Goal: Transaction & Acquisition: Purchase product/service

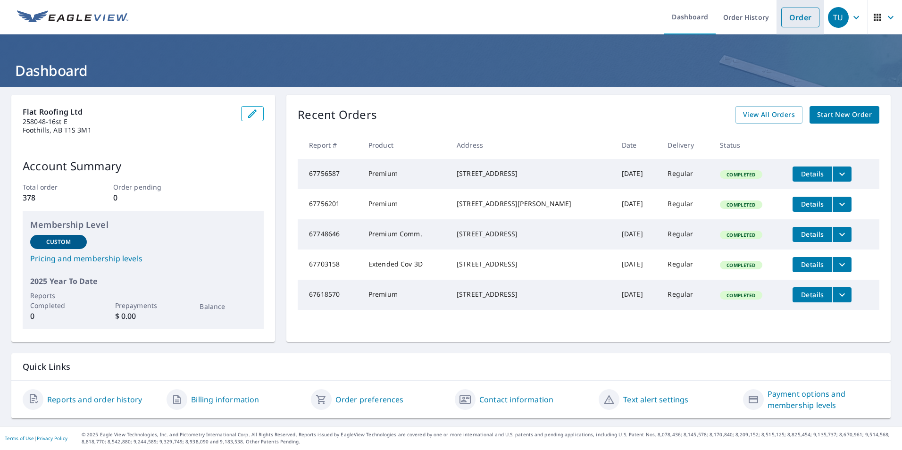
click at [791, 17] on link "Order" at bounding box center [800, 18] width 38 height 20
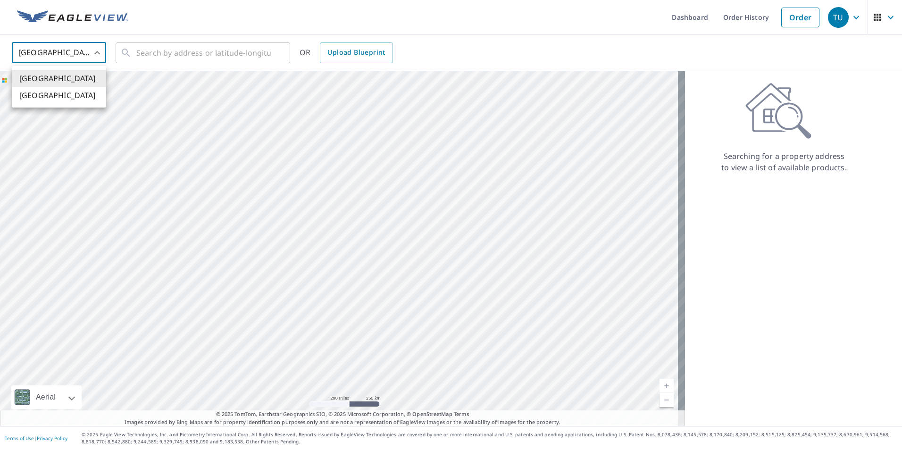
click at [99, 56] on body "TU TU Dashboard Order History Order TU United States US ​ ​ OR Upload Blueprint…" at bounding box center [451, 225] width 902 height 450
click at [81, 99] on li "[GEOGRAPHIC_DATA]" at bounding box center [59, 95] width 94 height 17
type input "CA"
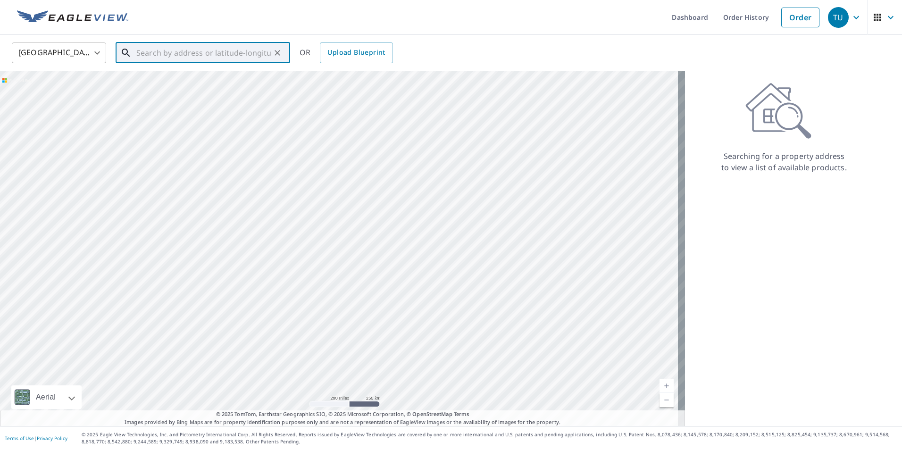
click at [149, 53] on input "text" at bounding box center [203, 53] width 134 height 26
click at [215, 82] on span "[STREET_ADDRESS]" at bounding box center [208, 80] width 148 height 11
type input "[STREET_ADDRESS]"
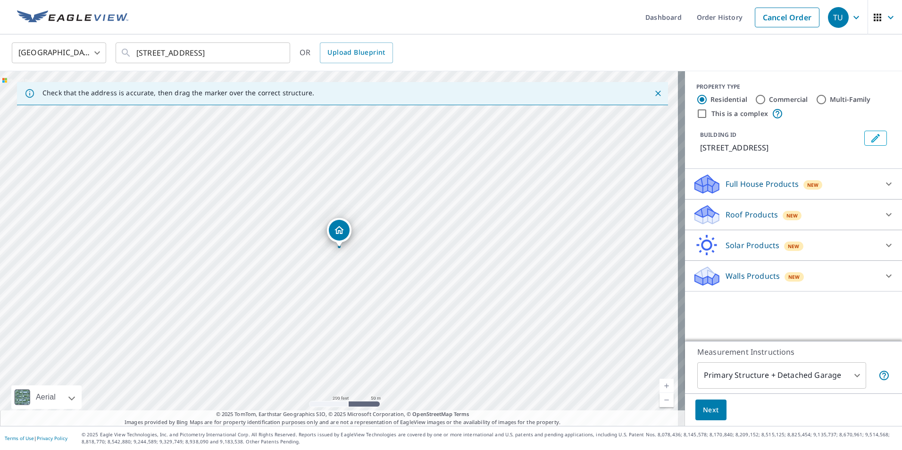
click at [698, 218] on icon at bounding box center [705, 212] width 21 height 12
click at [661, 386] on link "Current Level 17, Zoom In" at bounding box center [667, 386] width 14 height 14
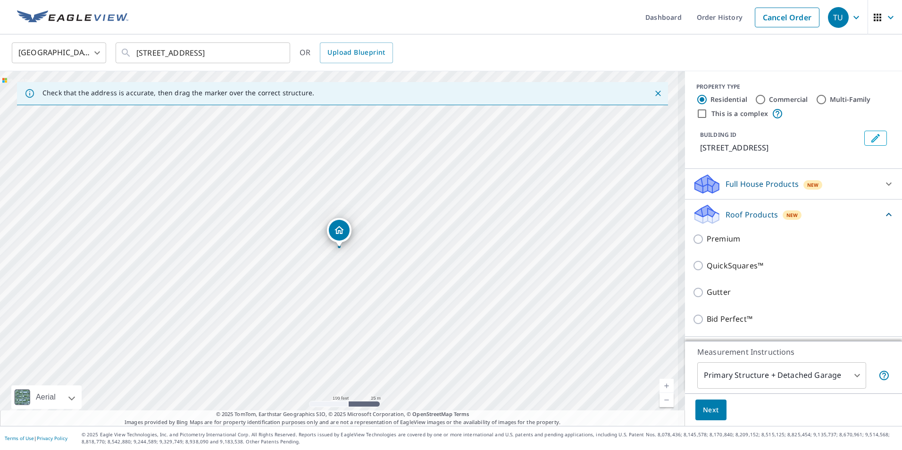
click at [661, 386] on link "Current Level 18, Zoom In" at bounding box center [667, 386] width 14 height 14
click at [661, 386] on link "Current Level 19, Zoom In" at bounding box center [667, 386] width 14 height 14
click at [661, 386] on link "Current Level 20, Zoom In Disabled" at bounding box center [667, 386] width 14 height 14
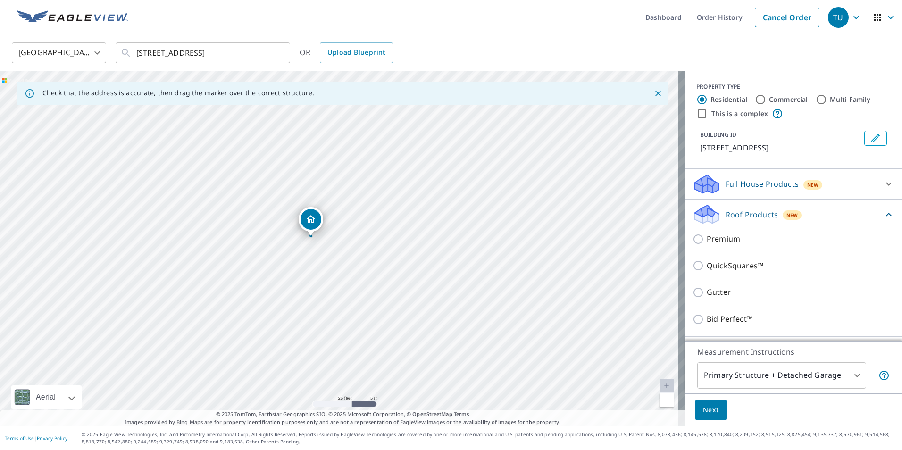
drag, startPoint x: 338, startPoint y: 230, endPoint x: 310, endPoint y: 219, distance: 30.3
click at [660, 383] on link "Current Level 20, Zoom In Disabled" at bounding box center [667, 386] width 14 height 14
click at [703, 406] on span "Next" at bounding box center [711, 410] width 16 height 12
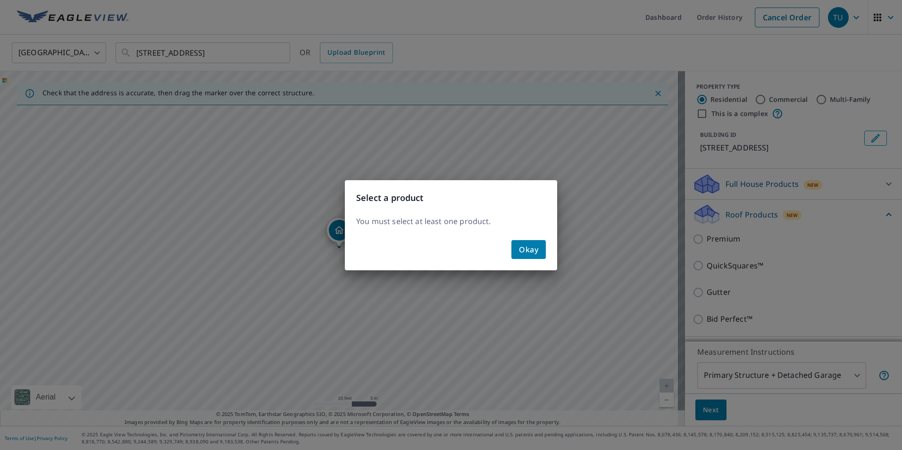
click at [536, 248] on span "Okay" at bounding box center [528, 249] width 19 height 13
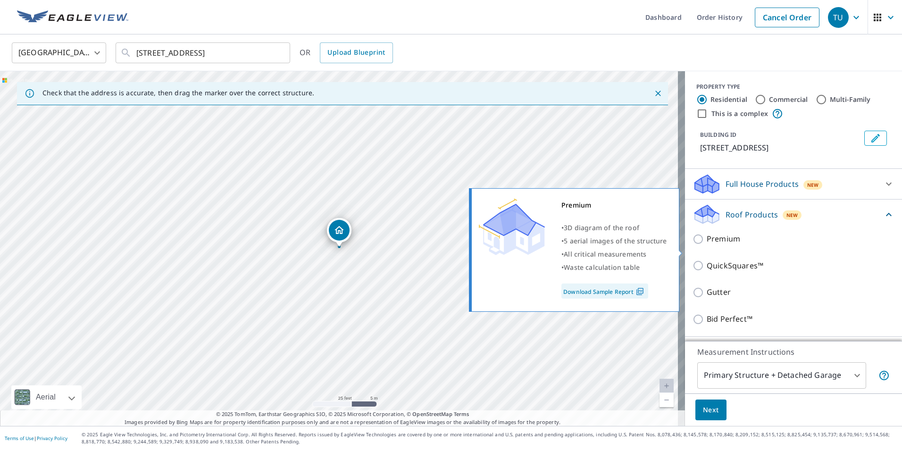
click at [693, 245] on input "Premium" at bounding box center [700, 239] width 14 height 11
checkbox input "true"
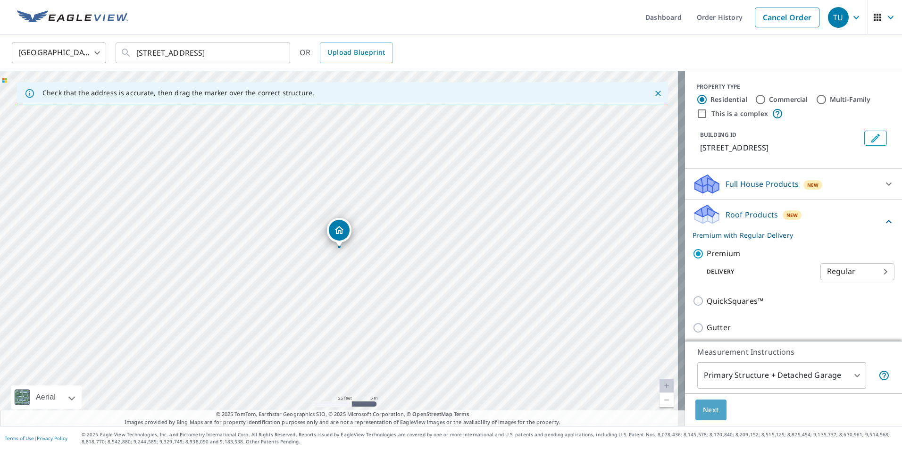
click at [710, 408] on span "Next" at bounding box center [711, 410] width 16 height 12
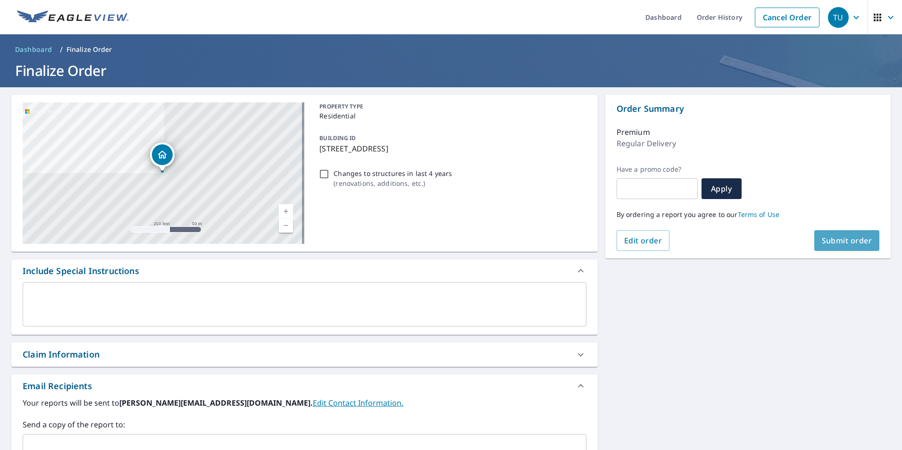
click at [844, 240] on span "Submit order" at bounding box center [847, 240] width 50 height 10
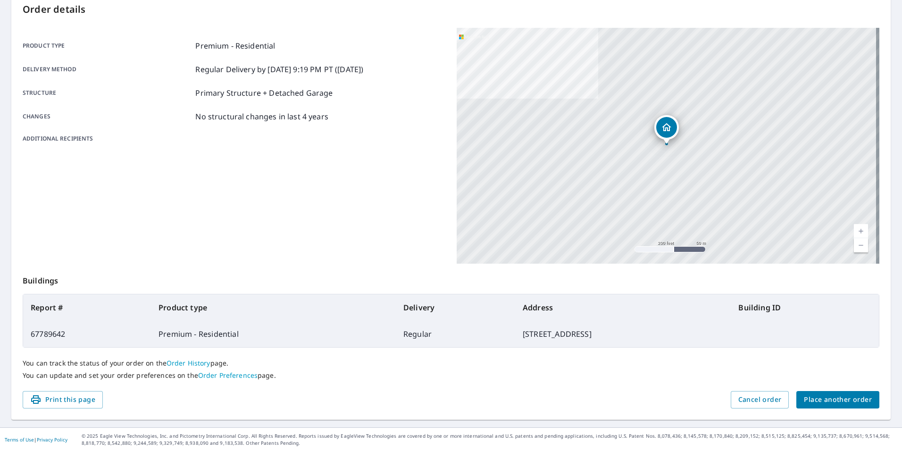
scroll to position [105, 0]
click at [39, 395] on icon "button" at bounding box center [35, 398] width 9 height 8
click at [836, 396] on span "Place another order" at bounding box center [838, 399] width 68 height 12
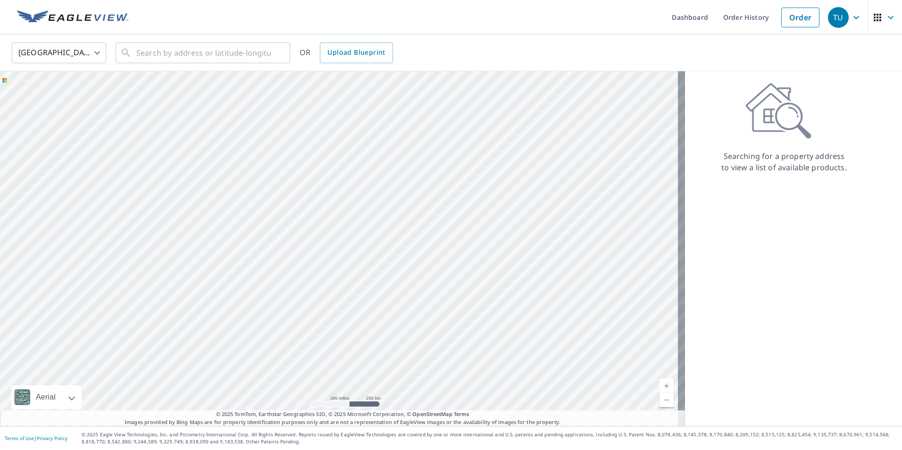
click at [97, 51] on body "TU TU Dashboard Order History Order TU United States US ​ ​ OR Upload Blueprint…" at bounding box center [451, 225] width 902 height 450
click at [87, 96] on li "[GEOGRAPHIC_DATA]" at bounding box center [59, 95] width 94 height 17
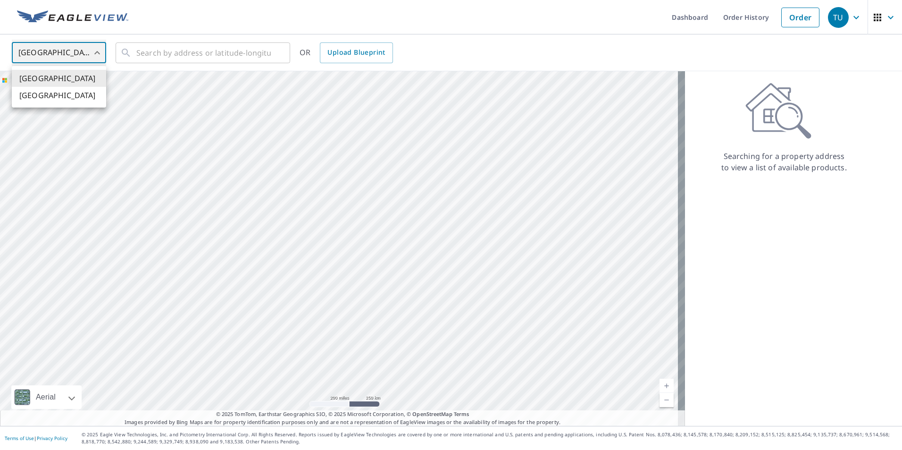
type input "CA"
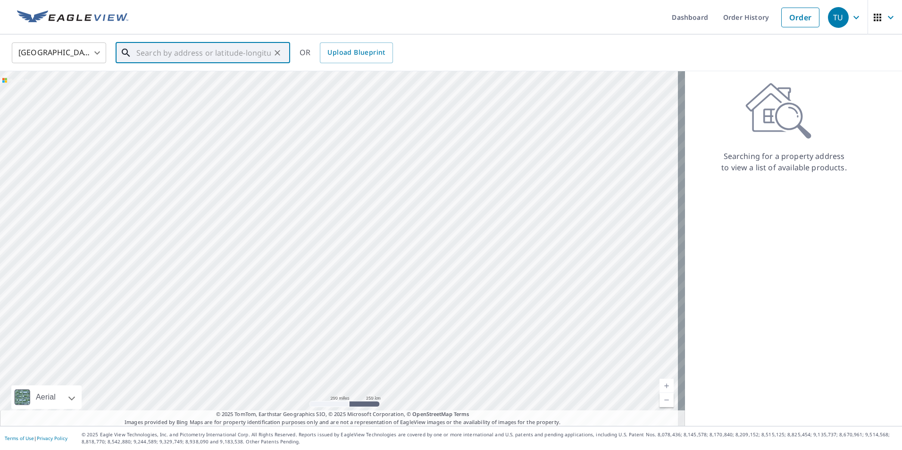
click at [147, 52] on input "text" at bounding box center [203, 53] width 134 height 26
click at [207, 80] on span "[STREET_ADDRESS]" at bounding box center [208, 80] width 148 height 11
type input "[STREET_ADDRESS]"
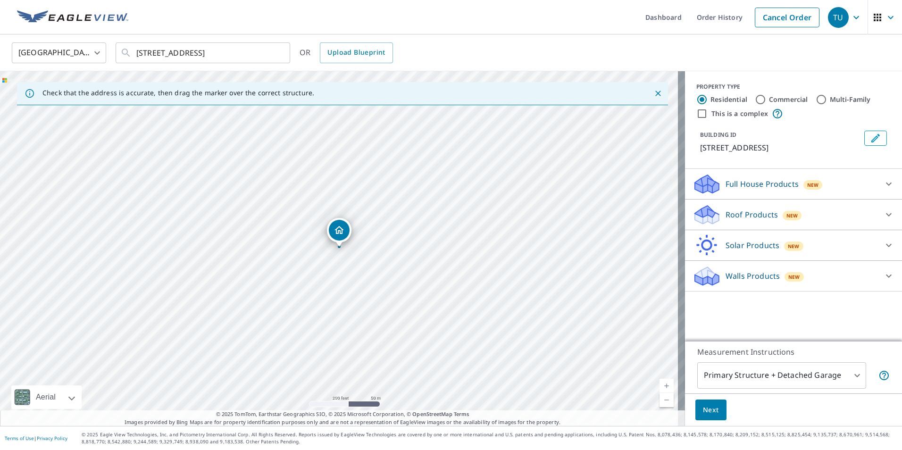
click at [660, 386] on link "Current Level 17, Zoom In" at bounding box center [667, 386] width 14 height 14
click at [660, 386] on link "Current Level 19, Zoom In" at bounding box center [667, 386] width 14 height 14
drag, startPoint x: 339, startPoint y: 227, endPoint x: 331, endPoint y: 204, distance: 24.3
click at [702, 212] on icon at bounding box center [707, 212] width 24 height 12
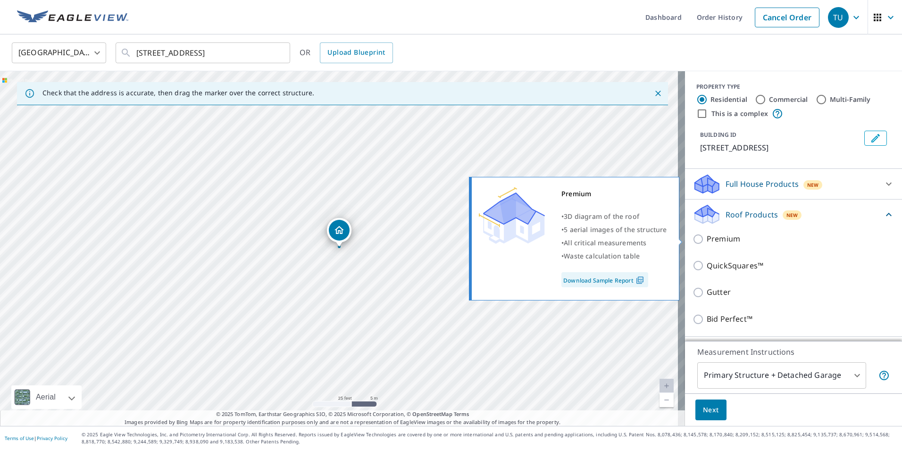
click at [693, 239] on input "Premium" at bounding box center [700, 239] width 14 height 11
checkbox input "true"
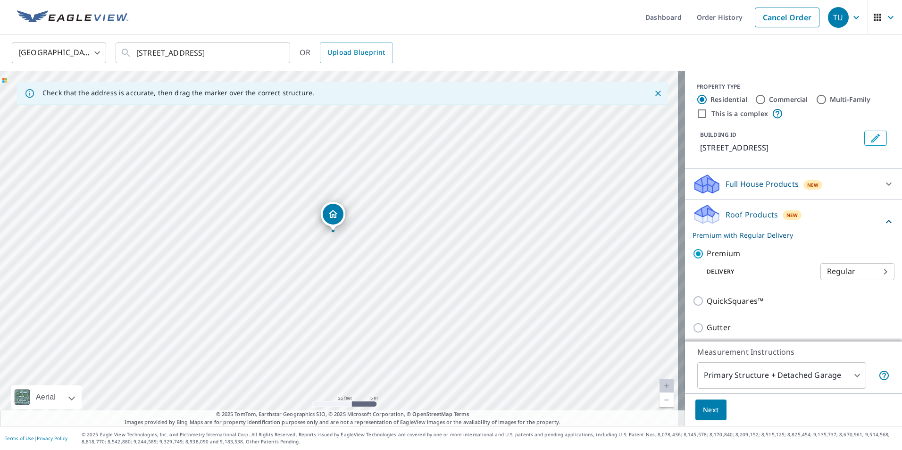
drag, startPoint x: 334, startPoint y: 227, endPoint x: 328, endPoint y: 211, distance: 17.2
click at [706, 407] on span "Next" at bounding box center [711, 410] width 16 height 12
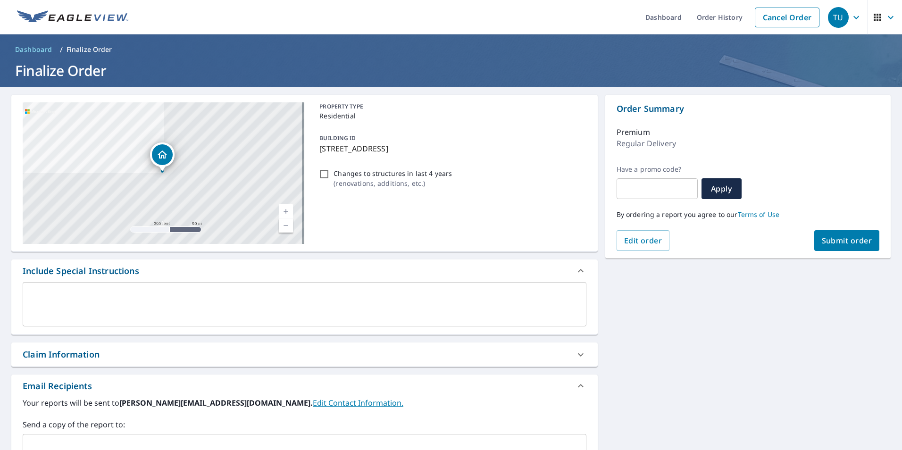
click at [839, 241] on span "Submit order" at bounding box center [847, 240] width 50 height 10
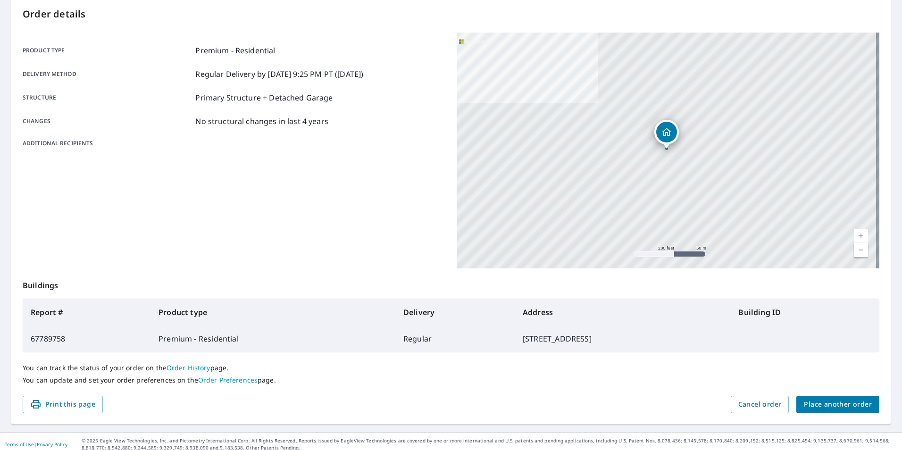
scroll to position [105, 0]
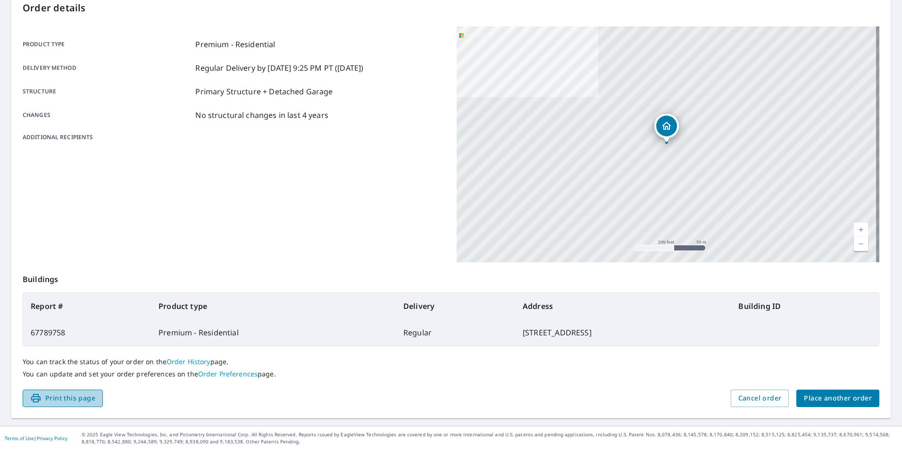
click at [82, 394] on span "Print this page" at bounding box center [62, 399] width 65 height 12
